Goal: Task Accomplishment & Management: Use online tool/utility

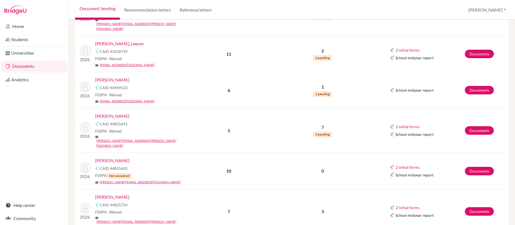
scroll to position [470, 0]
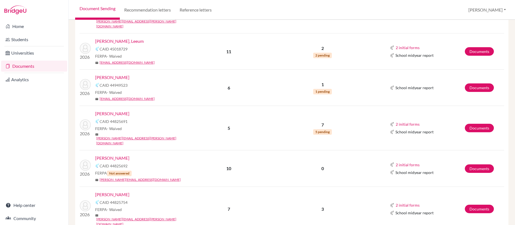
click at [129, 110] on link "[PERSON_NAME]" at bounding box center [112, 113] width 34 height 7
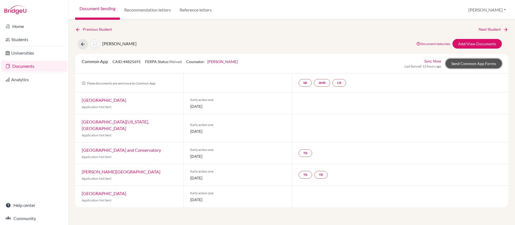
click at [475, 65] on link "Send Common App Forms" at bounding box center [474, 64] width 56 height 10
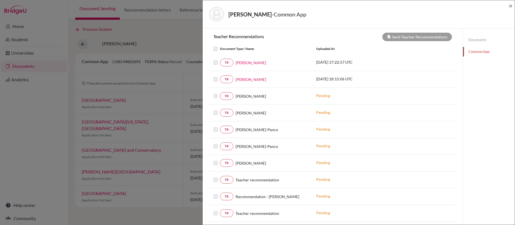
scroll to position [119, 0]
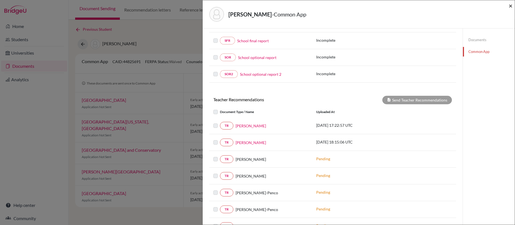
click at [511, 7] on span "×" at bounding box center [511, 6] width 4 height 8
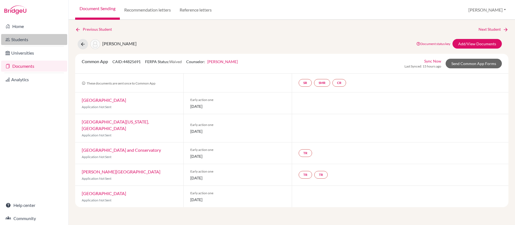
click at [25, 41] on link "Students" at bounding box center [34, 39] width 66 height 11
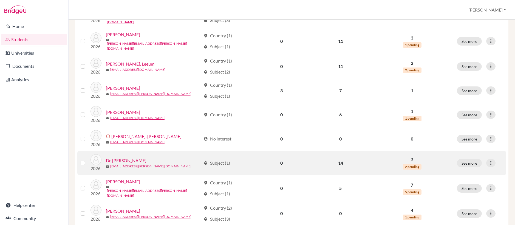
scroll to position [309, 0]
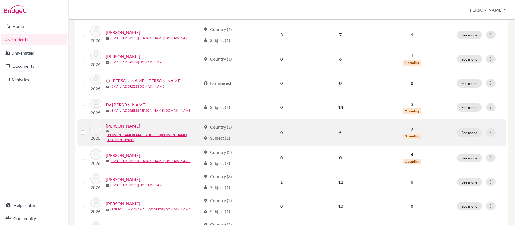
click at [140, 123] on link "[PERSON_NAME]" at bounding box center [123, 126] width 34 height 7
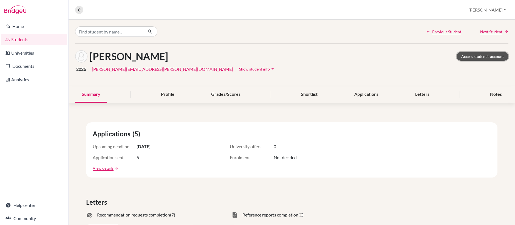
click at [466, 55] on link "Access student's account" at bounding box center [482, 56] width 52 height 8
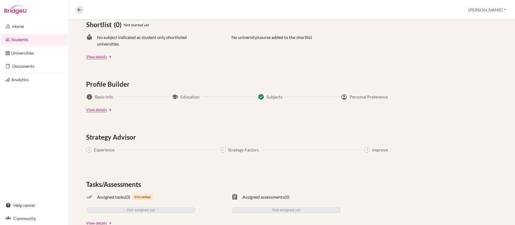
scroll to position [257, 0]
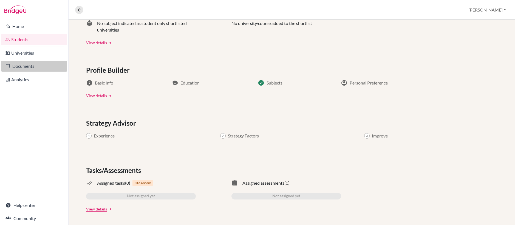
click at [26, 67] on link "Documents" at bounding box center [34, 66] width 66 height 11
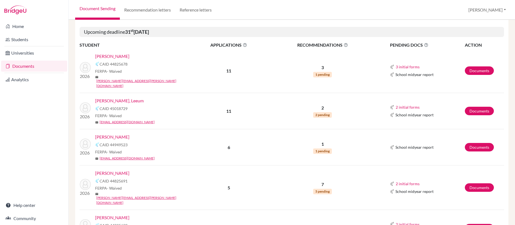
scroll to position [424, 0]
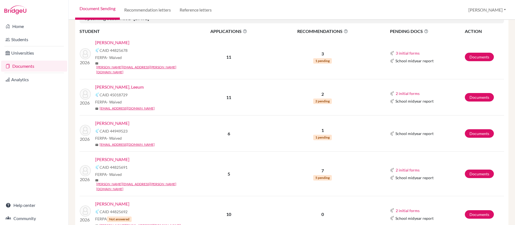
click at [129, 156] on link "[PERSON_NAME]" at bounding box center [112, 159] width 34 height 7
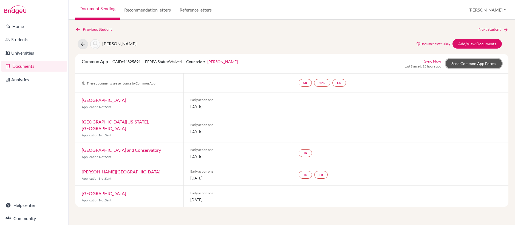
click at [475, 64] on link "Send Common App Forms" at bounding box center [474, 64] width 56 height 10
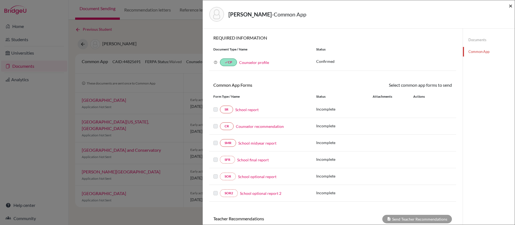
click at [512, 7] on span "×" at bounding box center [511, 6] width 4 height 8
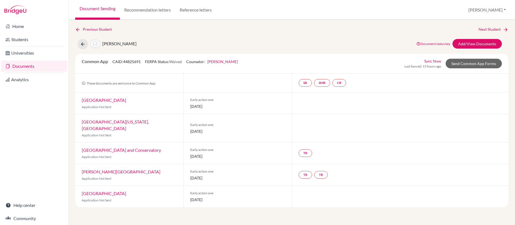
click at [436, 59] on link "Sync Now" at bounding box center [432, 61] width 17 height 6
